Goal: Task Accomplishment & Management: Manage account settings

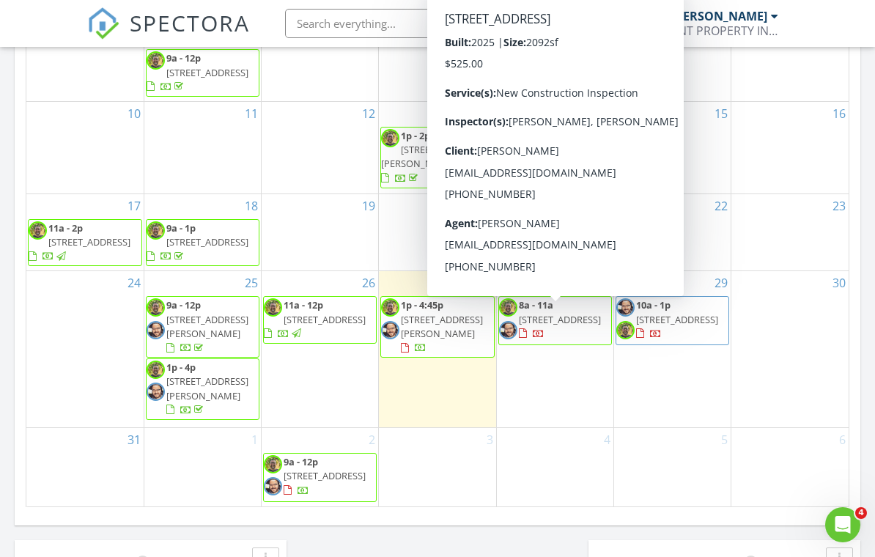
scroll to position [929, 0]
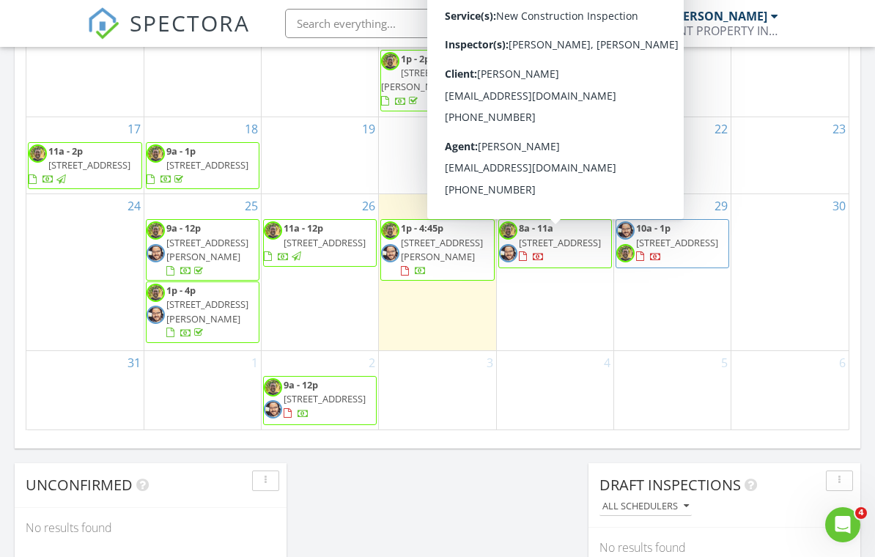
click at [565, 249] on span "13344 sw 75th ct , ocala 34473" at bounding box center [560, 242] width 82 height 13
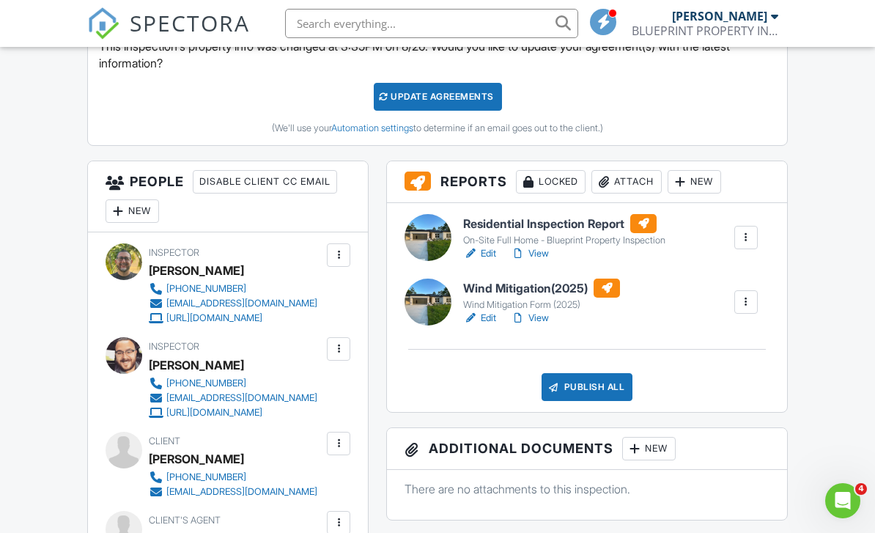
scroll to position [606, 0]
click at [637, 177] on div "Attach" at bounding box center [626, 182] width 70 height 23
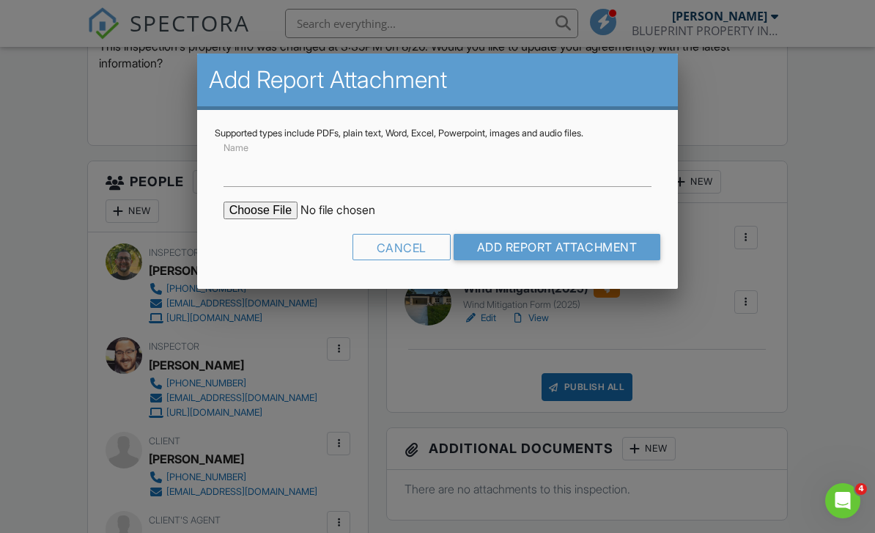
click at [245, 217] on input "file" at bounding box center [347, 210] width 249 height 18
type input "C:\fakepath\BuildFaxReport_20250828085309660613-JUCW55-766201989.pdf"
click at [274, 174] on input "Name" at bounding box center [437, 169] width 428 height 36
click at [249, 171] on input "Build Fax" at bounding box center [437, 169] width 428 height 36
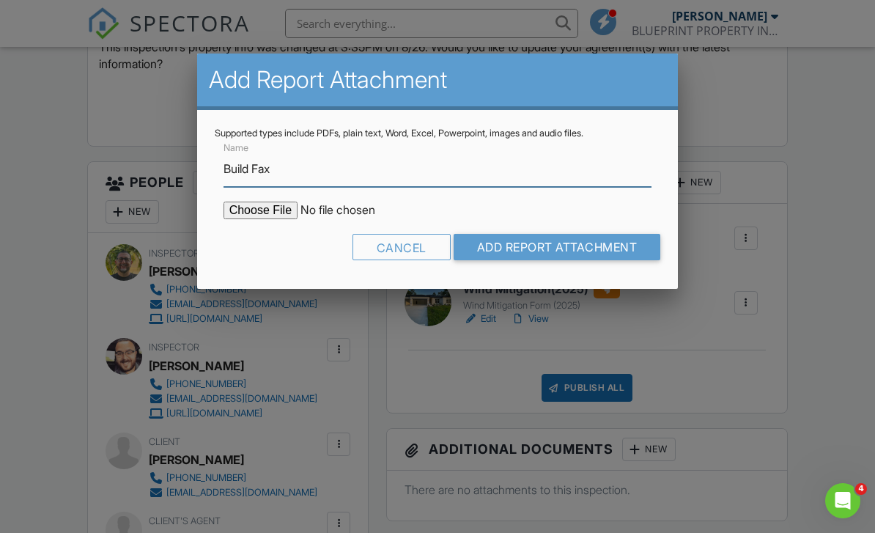
click at [242, 171] on input "Build Fax" at bounding box center [437, 169] width 428 height 36
type input "BuildFax"
click at [628, 245] on input "Add Report Attachment" at bounding box center [556, 247] width 207 height 26
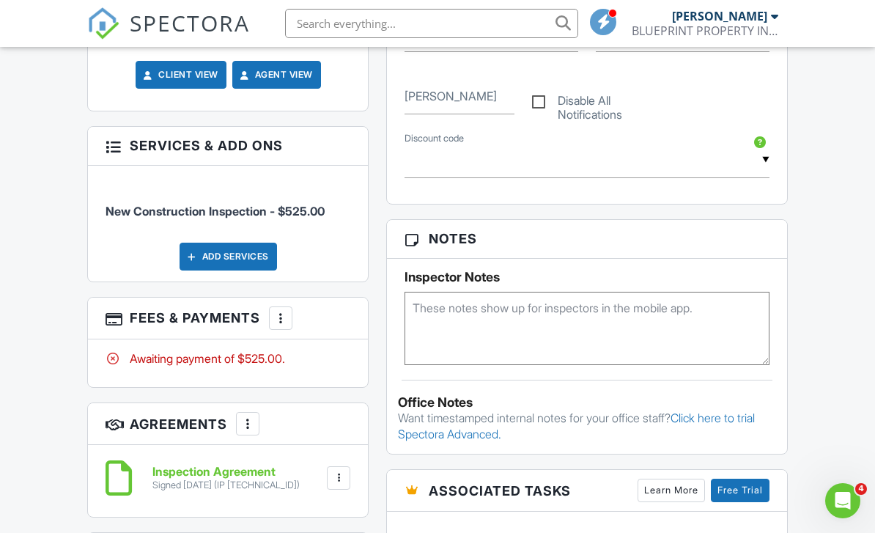
scroll to position [1246, 0]
